Goal: Task Accomplishment & Management: Use online tool/utility

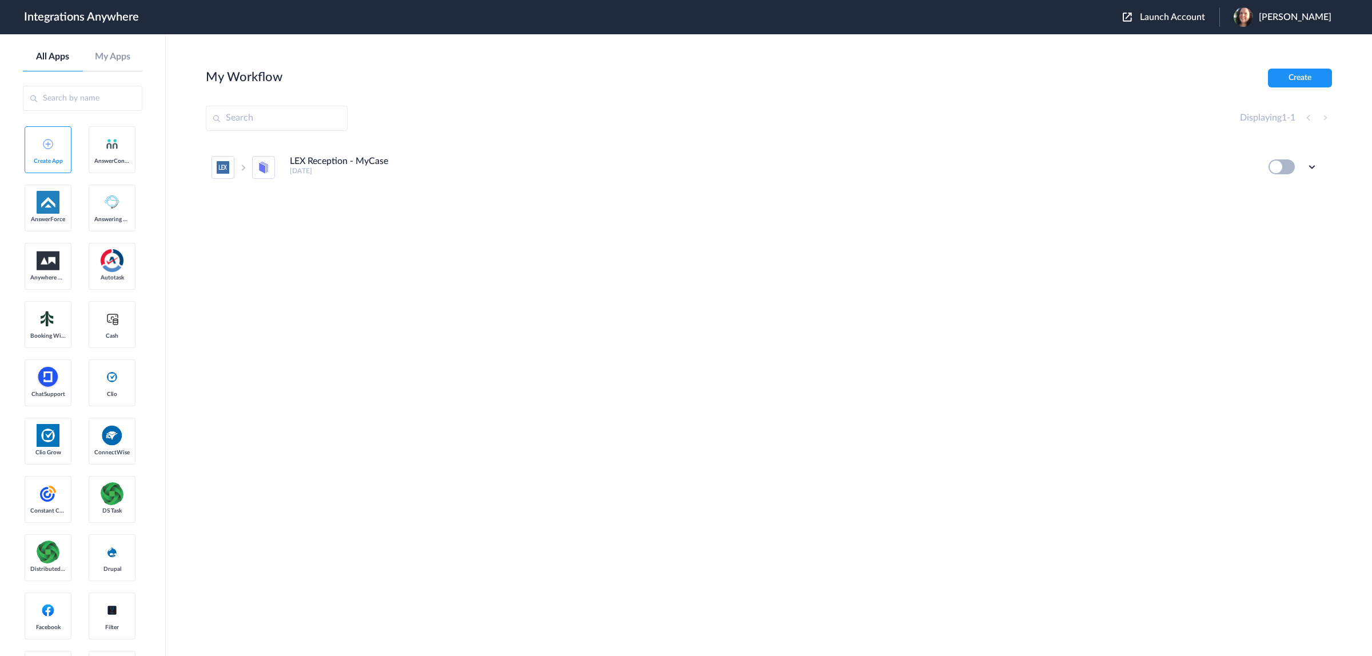
drag, startPoint x: 256, startPoint y: 112, endPoint x: 1190, endPoint y: 19, distance: 938.8
click at [1190, 19] on span "Launch Account" at bounding box center [1172, 17] width 65 height 9
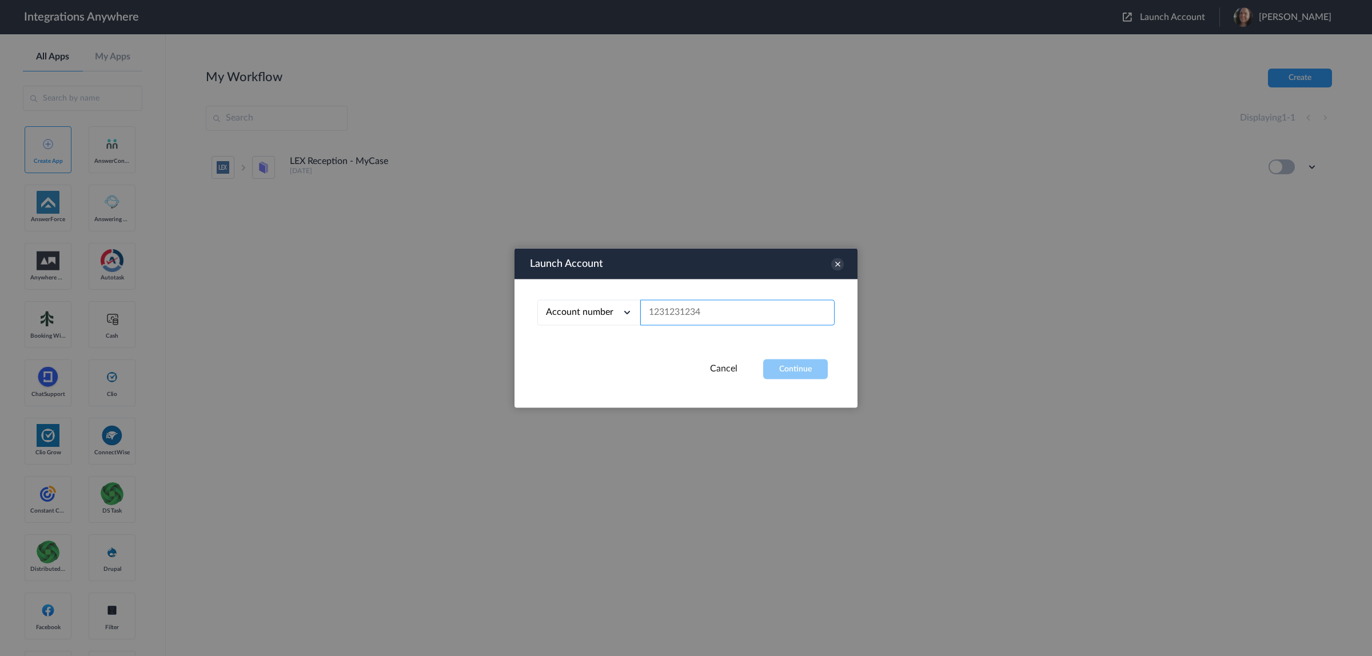
paste input "https://my.distributedsource.com/crm#task/129973d4-2fa2-4041-bcd7-7cf85e694908"
type input "https://my.distributedsource.com/crm#task/129973d4-2fa2-4041-bcd7-7cf85e694908"
paste input "7047641202"
type input "7047641202"
click at [820, 372] on button "Continue" at bounding box center [795, 370] width 65 height 20
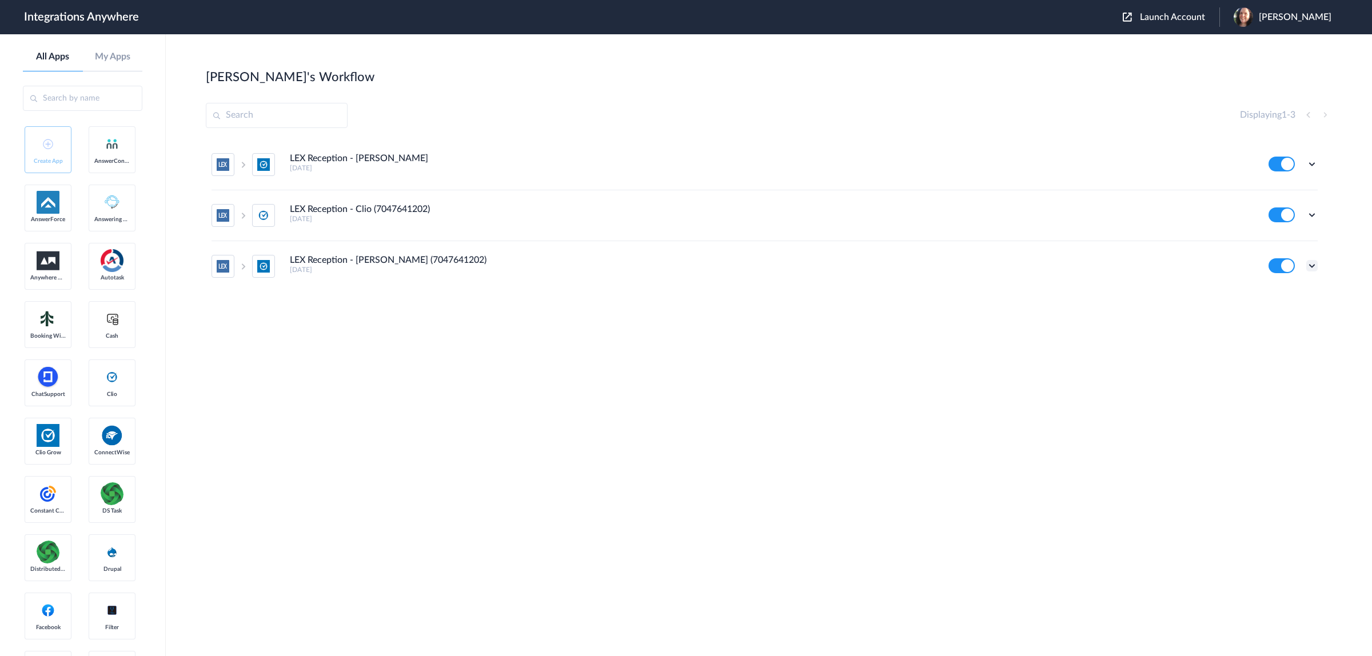
click at [1312, 268] on icon at bounding box center [1311, 265] width 11 height 11
click at [1283, 201] on li "Edit" at bounding box center [1280, 195] width 74 height 21
click at [1313, 214] on icon at bounding box center [1311, 214] width 11 height 11
click at [1278, 241] on link "Edit" at bounding box center [1265, 241] width 27 height 8
click at [1313, 166] on icon at bounding box center [1311, 163] width 11 height 11
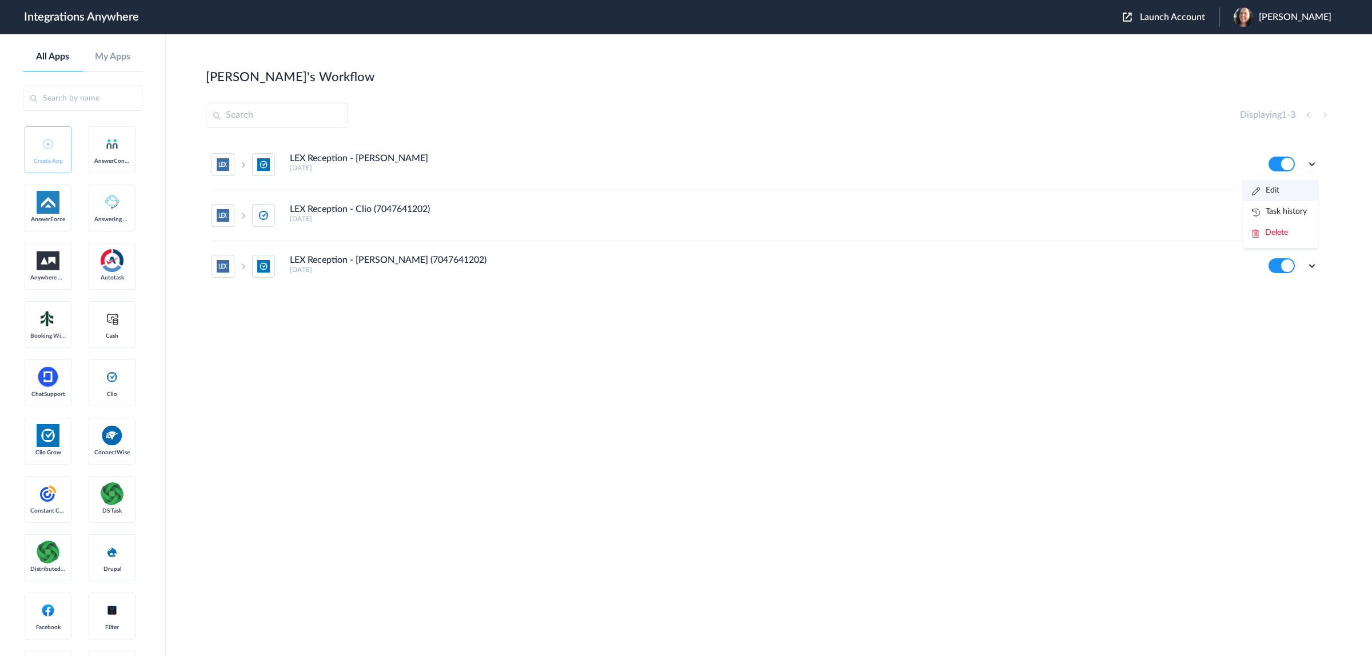
click at [1287, 193] on li "Edit" at bounding box center [1280, 190] width 74 height 21
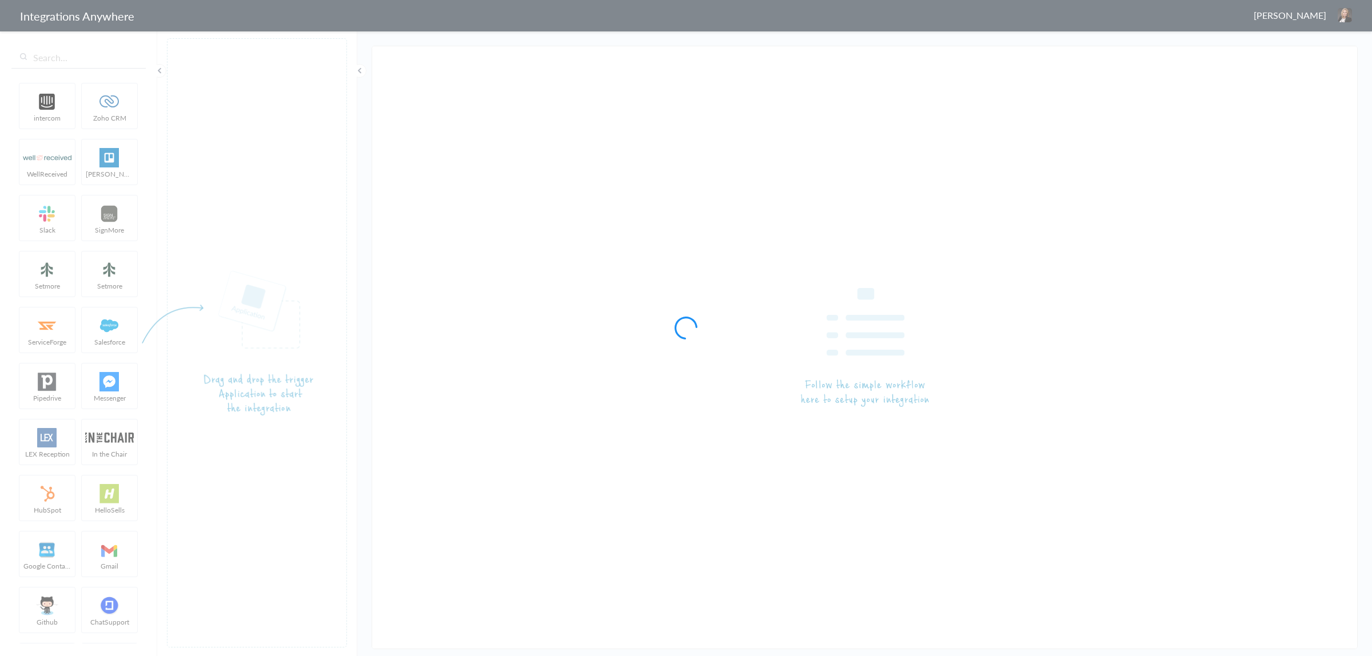
type input "LEX Reception - Clio Grow (7047641202)"
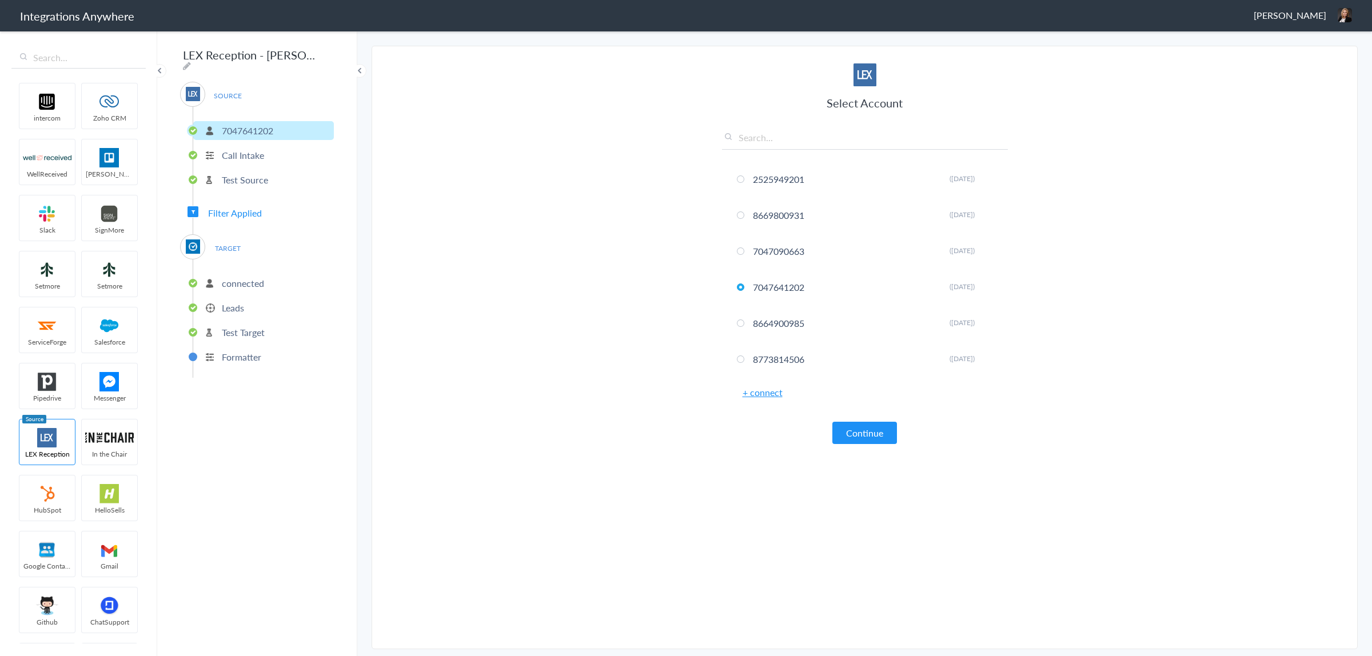
click at [229, 281] on p "connected" at bounding box center [243, 283] width 42 height 13
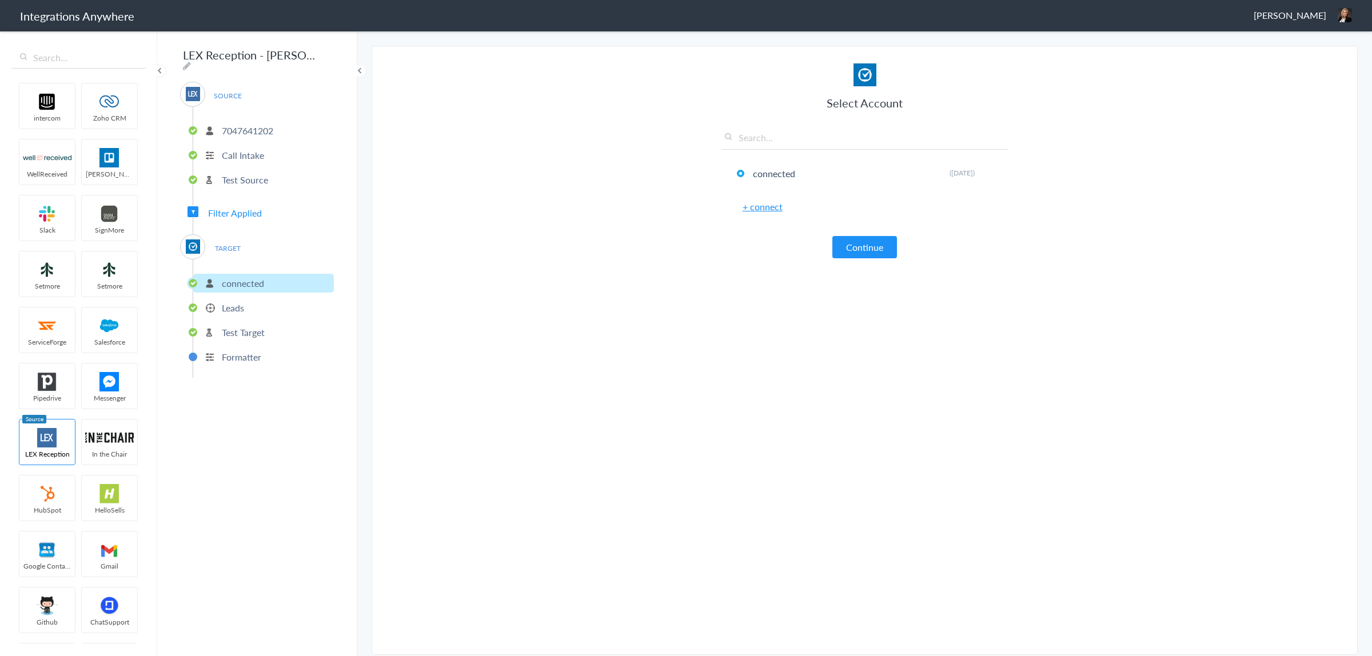
click at [232, 301] on p "Leads" at bounding box center [233, 307] width 22 height 13
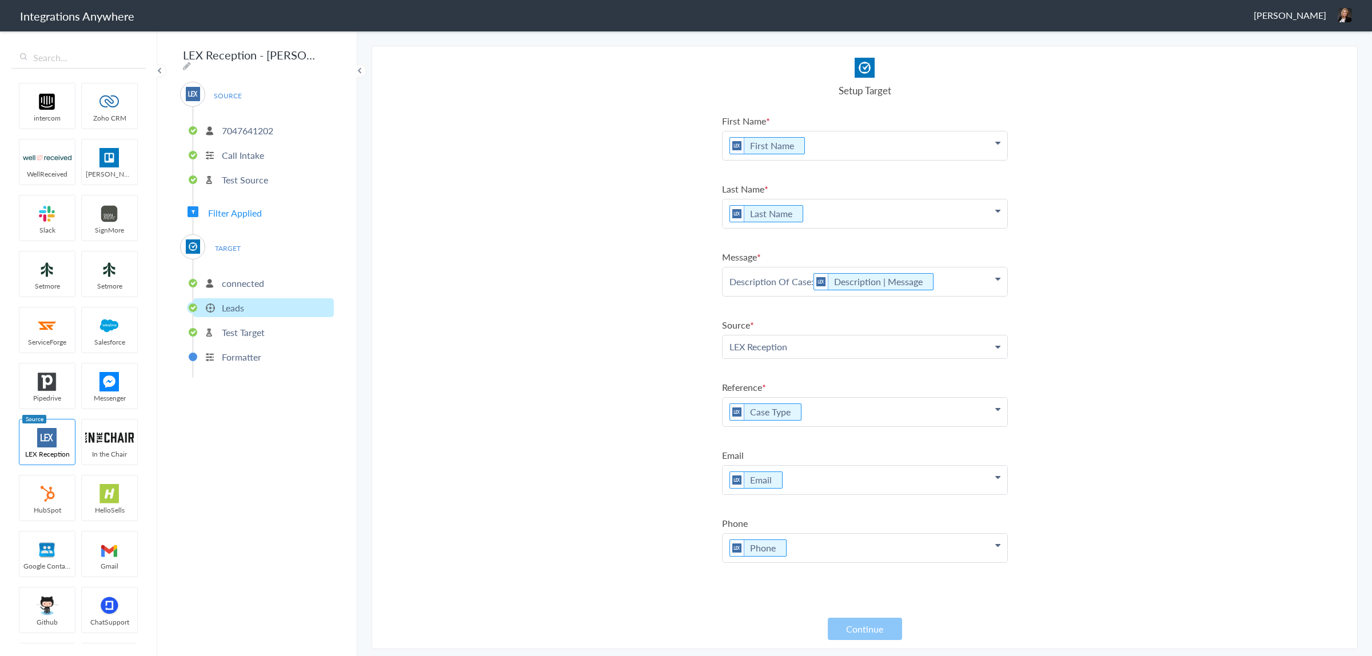
click at [257, 208] on span "Filter Applied" at bounding box center [235, 212] width 54 height 13
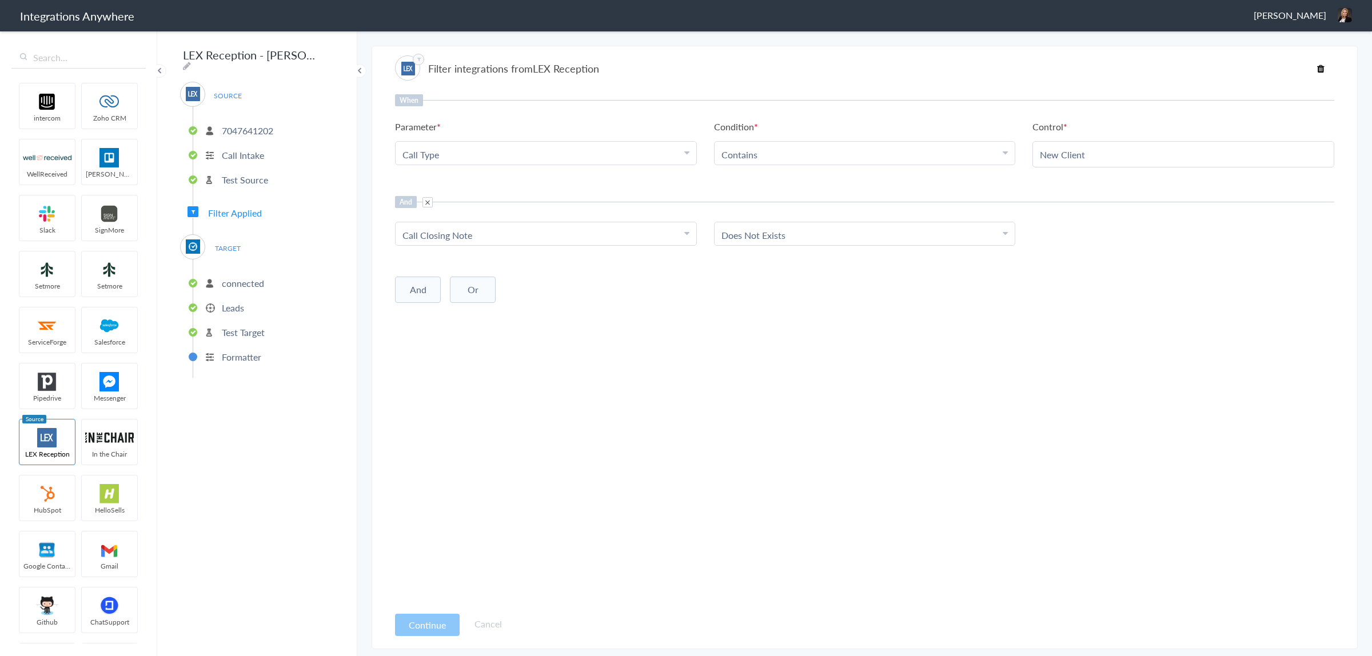
click at [236, 303] on p "Leads" at bounding box center [233, 307] width 22 height 13
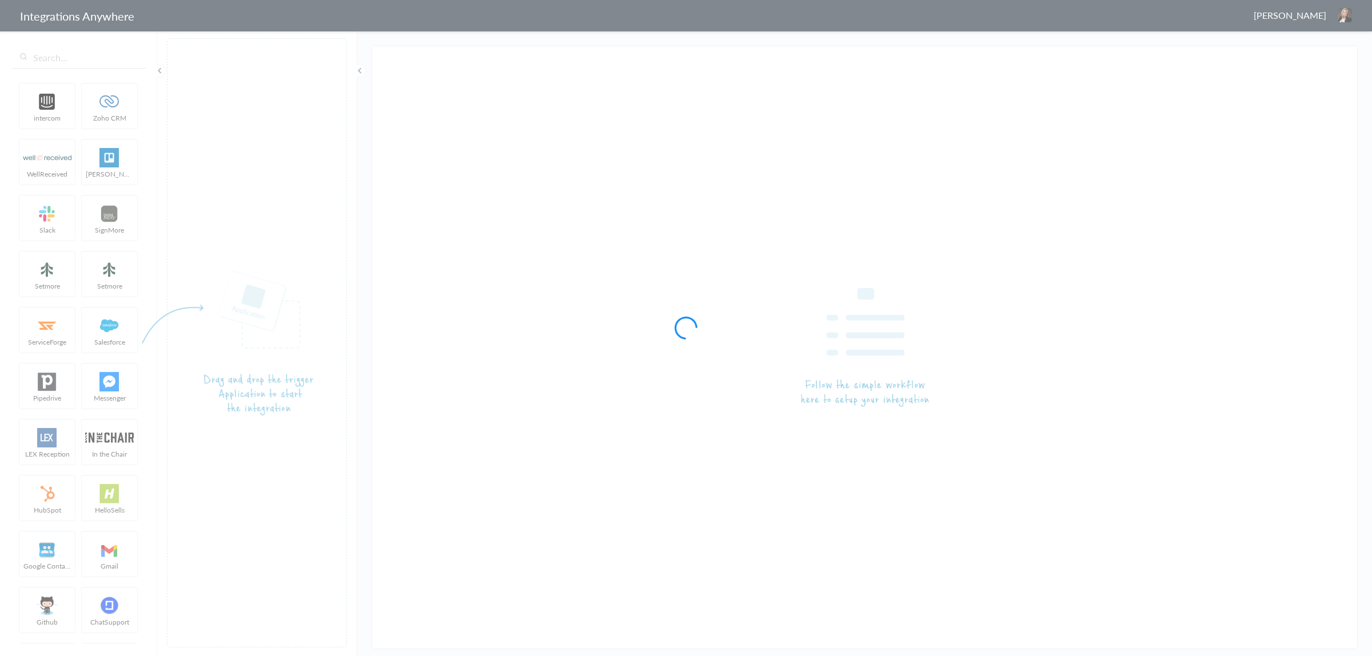
type input "LEX Reception - Clio (7047641202)"
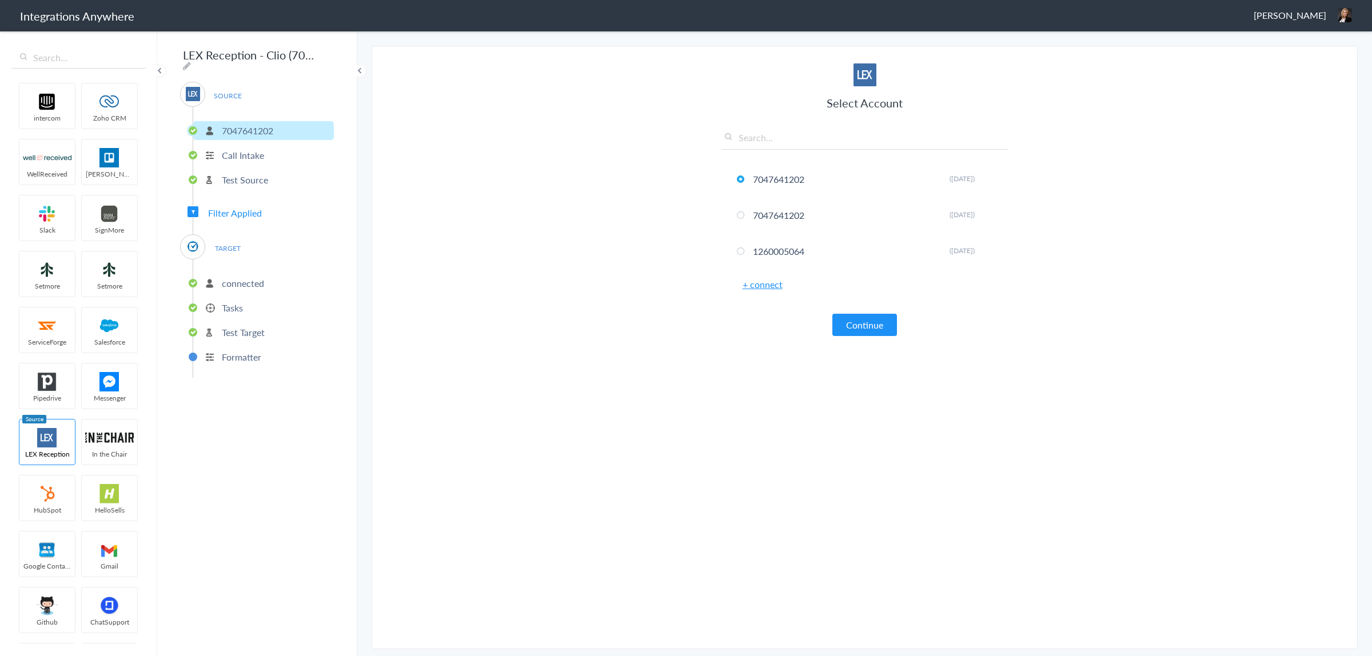
click at [240, 303] on p "Tasks" at bounding box center [232, 307] width 21 height 13
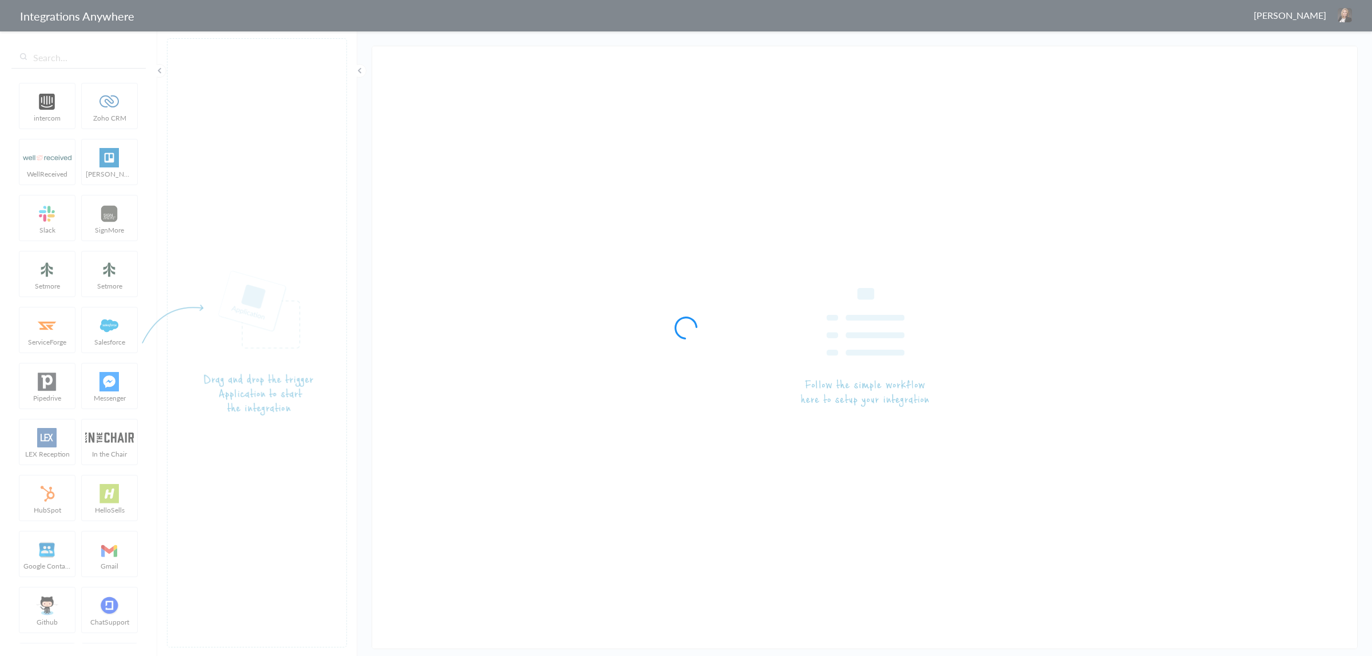
type input "LEX Reception - [PERSON_NAME]"
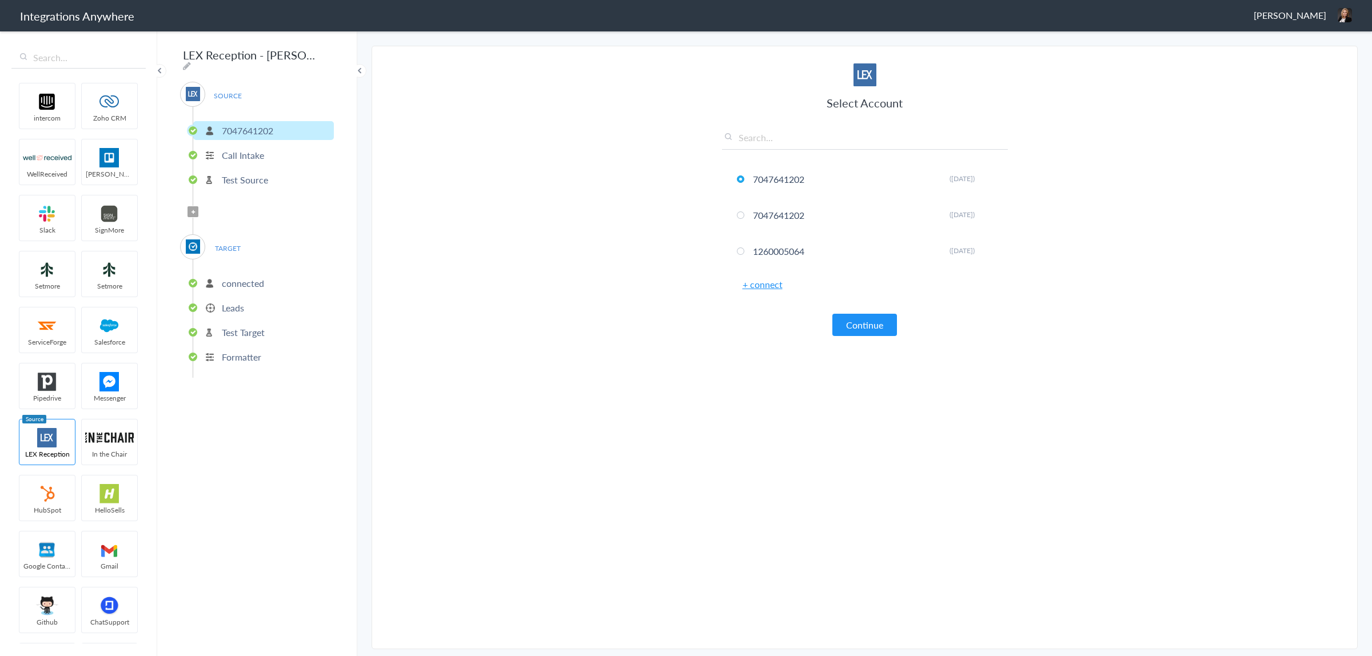
click at [238, 301] on p "Leads" at bounding box center [233, 307] width 22 height 13
